Goal: Transaction & Acquisition: Download file/media

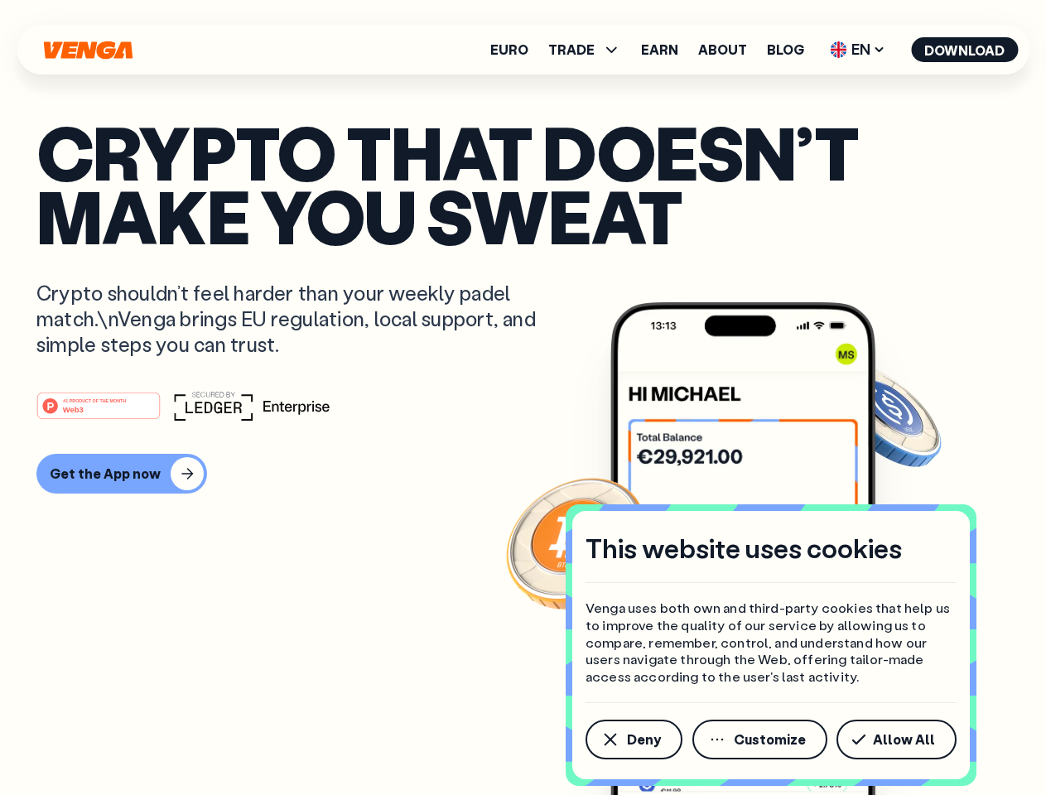
click at [523, 397] on div "#1 PRODUCT OF THE MONTH Web3" at bounding box center [522, 406] width 973 height 30
click at [633, 739] on span "Deny" at bounding box center [644, 739] width 34 height 13
click at [761, 739] on img at bounding box center [742, 579] width 265 height 555
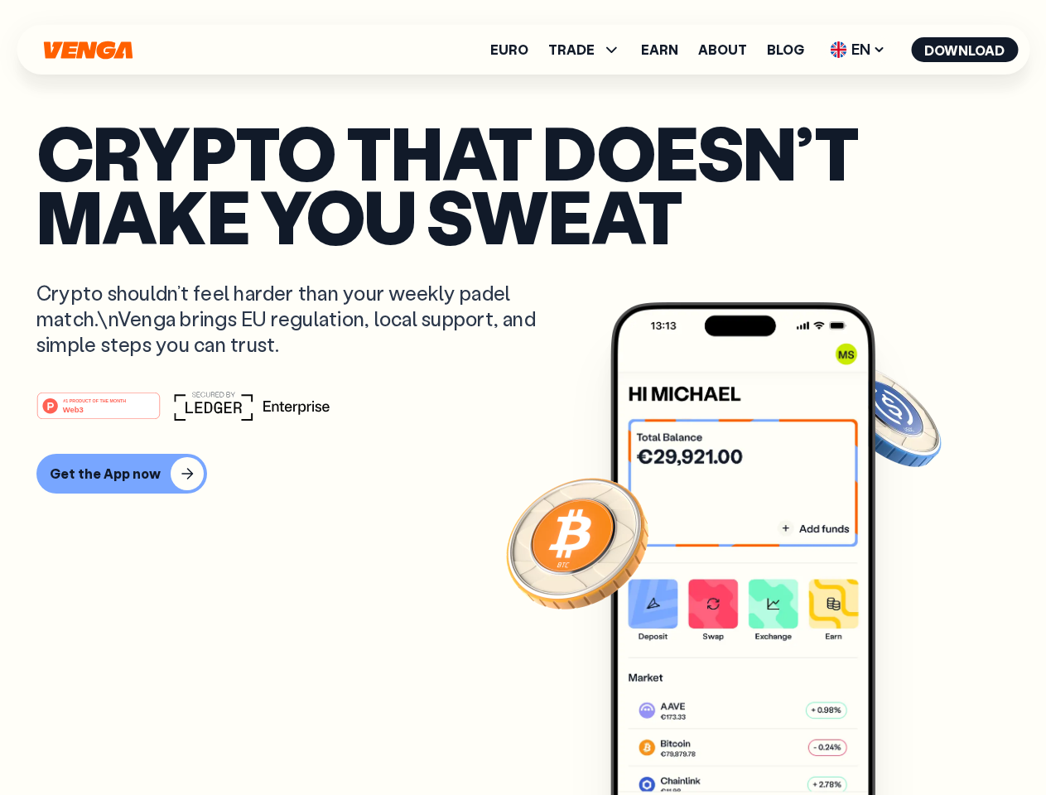
click at [899, 739] on article "Crypto that doesn’t make you sweat Crypto shouldn’t feel harder than your weekl…" at bounding box center [522, 430] width 973 height 621
click at [590, 50] on span "TRADE" at bounding box center [571, 49] width 46 height 13
click at [858, 50] on span "EN" at bounding box center [857, 49] width 67 height 26
click at [965, 50] on button "Download" at bounding box center [964, 49] width 107 height 25
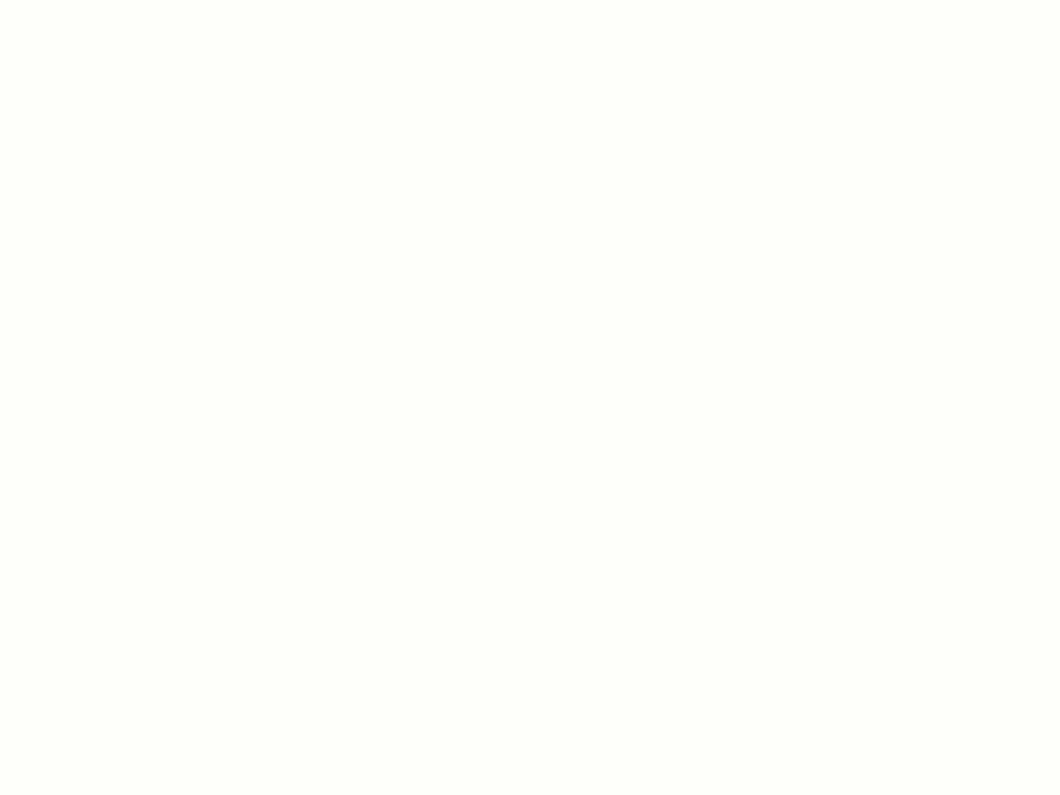
click at [119, 0] on html "This website uses cookies Venga uses both own and third-party cookies that help…" at bounding box center [530, 0] width 1060 height 0
click at [101, 0] on html "This website uses cookies Venga uses both own and third-party cookies that help…" at bounding box center [530, 0] width 1060 height 0
